Goal: Task Accomplishment & Management: Manage account settings

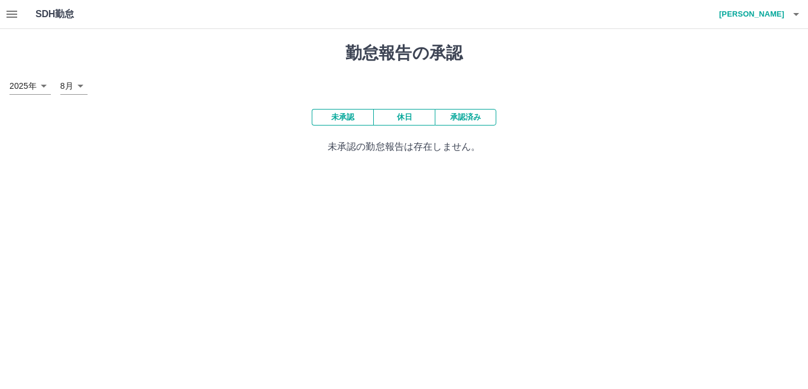
click at [12, 15] on icon "button" at bounding box center [12, 14] width 11 height 7
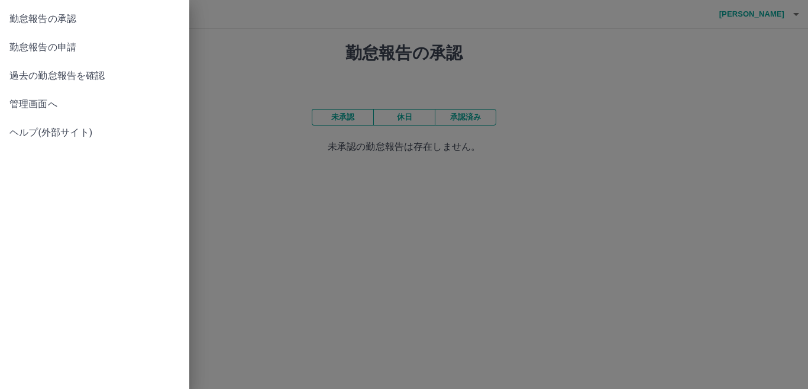
click at [28, 104] on span "管理画面へ" at bounding box center [94, 104] width 170 height 14
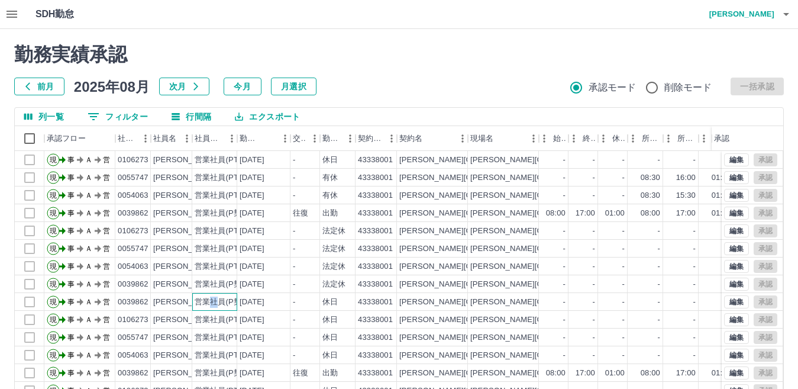
click at [213, 296] on div "営業社員(P契約)" at bounding box center [214, 302] width 45 height 18
click at [296, 300] on div "-" at bounding box center [306, 302] width 30 height 18
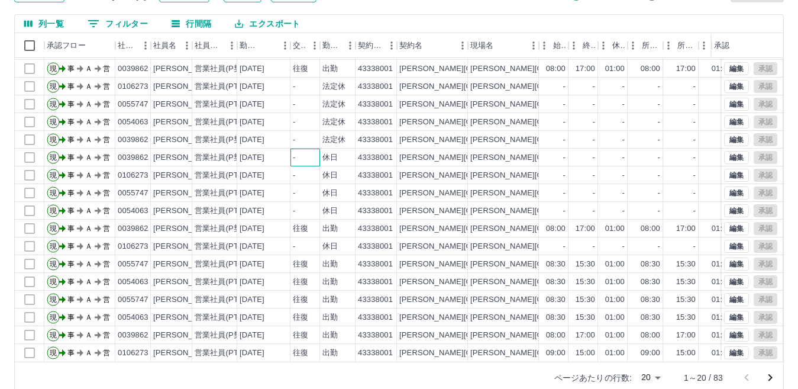
scroll to position [111, 0]
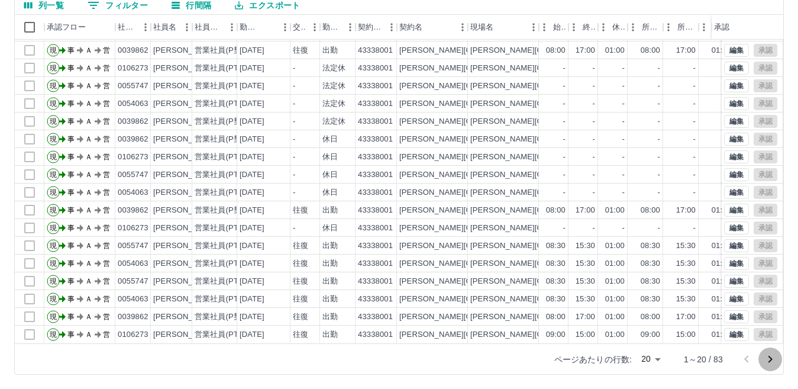
click at [770, 362] on icon "次のページへ" at bounding box center [770, 359] width 14 height 14
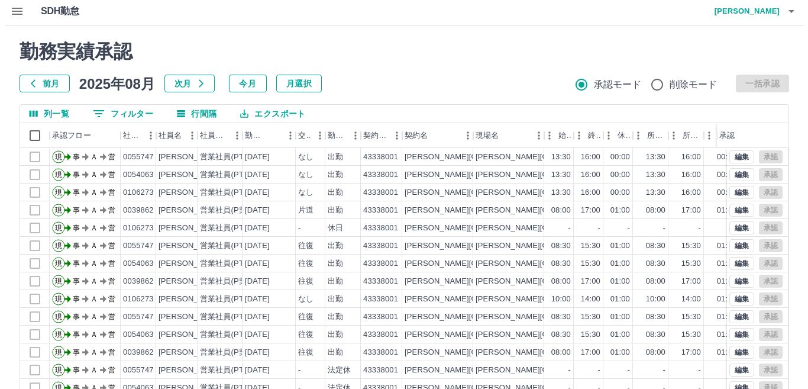
scroll to position [0, 0]
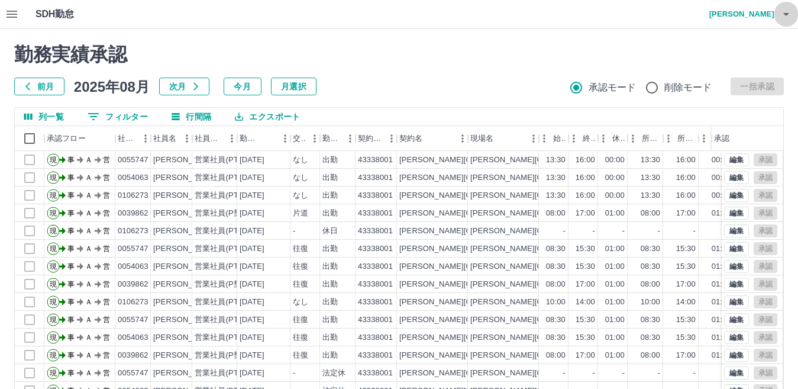
click at [786, 15] on icon "button" at bounding box center [786, 14] width 6 height 3
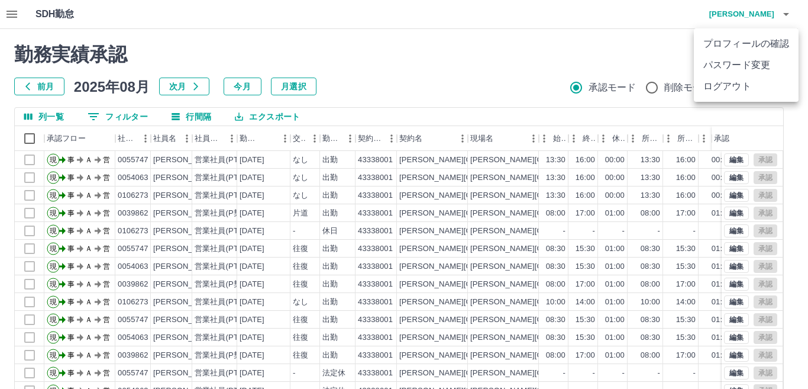
click at [766, 88] on li "ログアウト" at bounding box center [746, 86] width 105 height 21
